Goal: Task Accomplishment & Management: Manage account settings

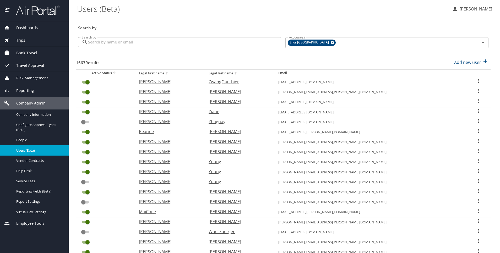
click at [179, 44] on input "Search by" at bounding box center [184, 42] width 193 height 10
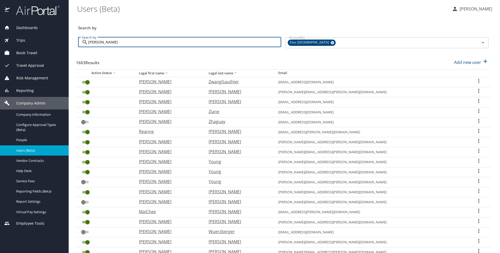
type input "elena"
